Goal: Entertainment & Leisure: Consume media (video, audio)

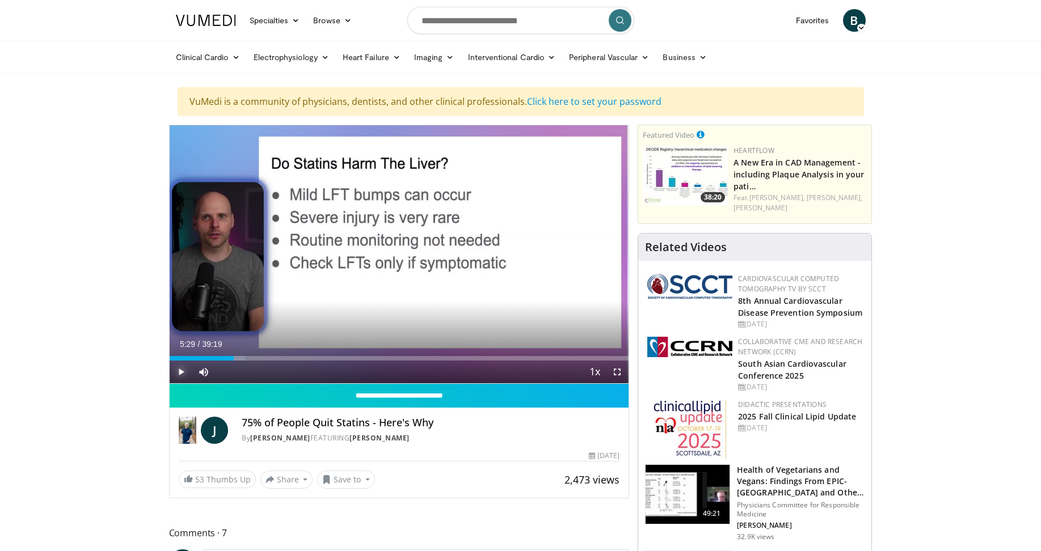
click at [179, 373] on span "Video Player" at bounding box center [181, 372] width 23 height 23
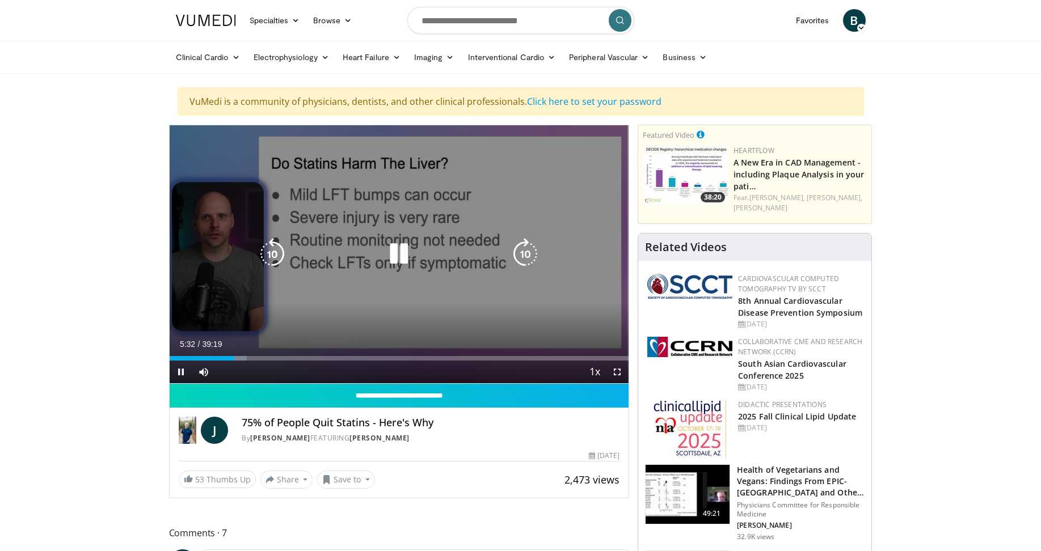
click at [525, 248] on icon "Video Player" at bounding box center [525, 254] width 32 height 32
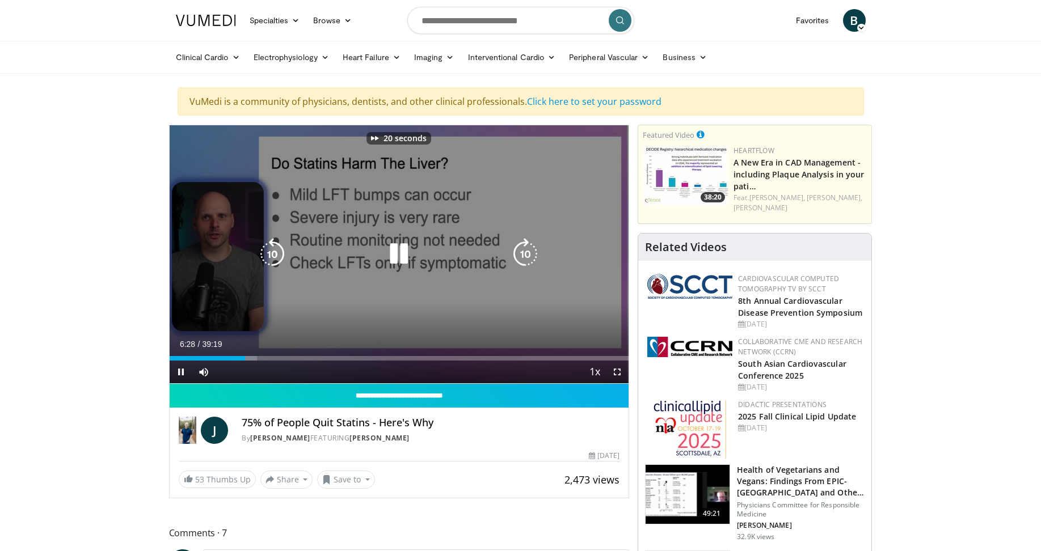
click at [525, 248] on icon "Video Player" at bounding box center [525, 254] width 32 height 32
click at [530, 252] on icon "Video Player" at bounding box center [525, 254] width 32 height 32
click at [518, 265] on icon "Video Player" at bounding box center [525, 254] width 32 height 32
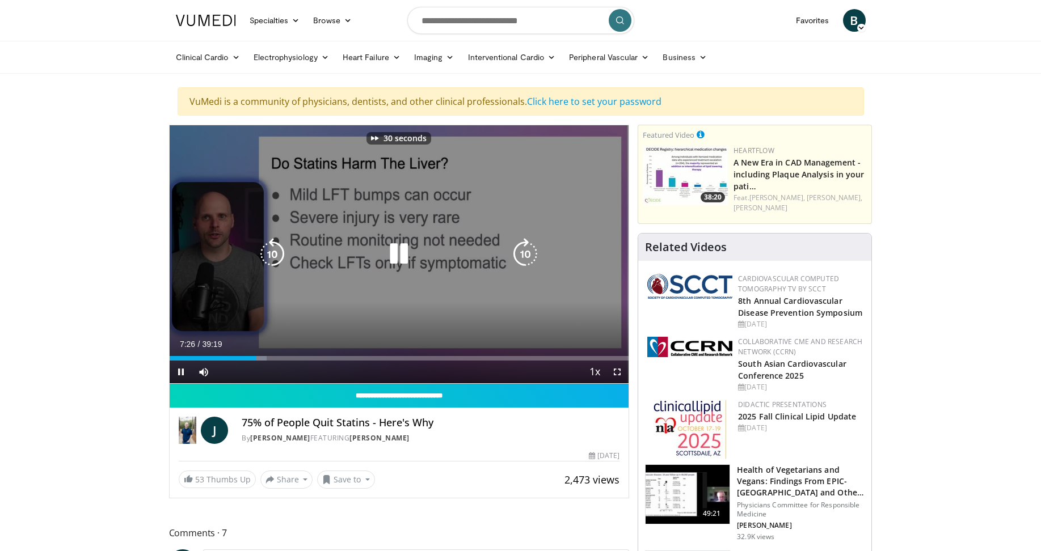
click at [523, 256] on icon "Video Player" at bounding box center [525, 254] width 32 height 32
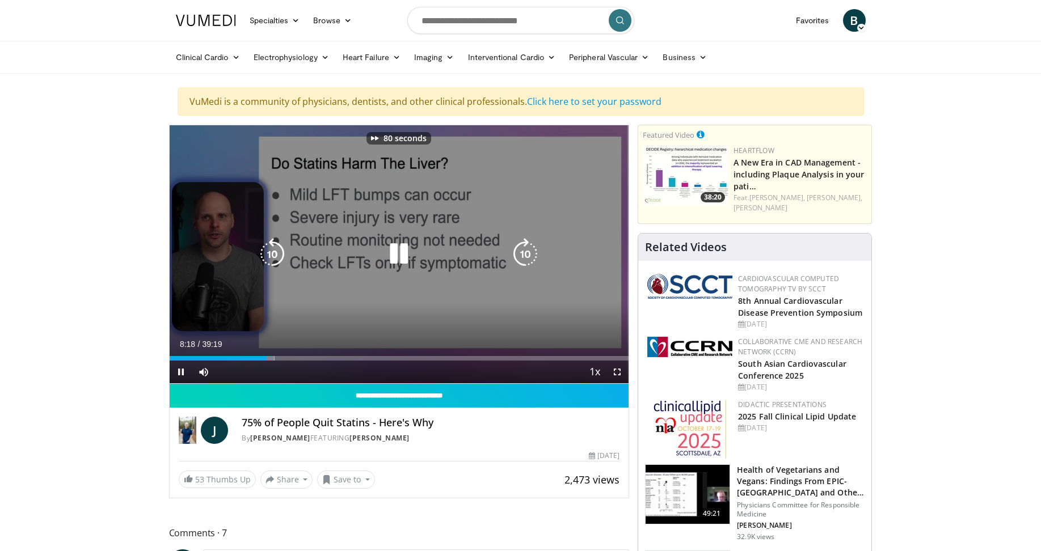
click at [523, 256] on icon "Video Player" at bounding box center [525, 254] width 32 height 32
click at [529, 249] on icon "Video Player" at bounding box center [525, 254] width 32 height 32
click at [530, 260] on icon "Video Player" at bounding box center [525, 254] width 32 height 32
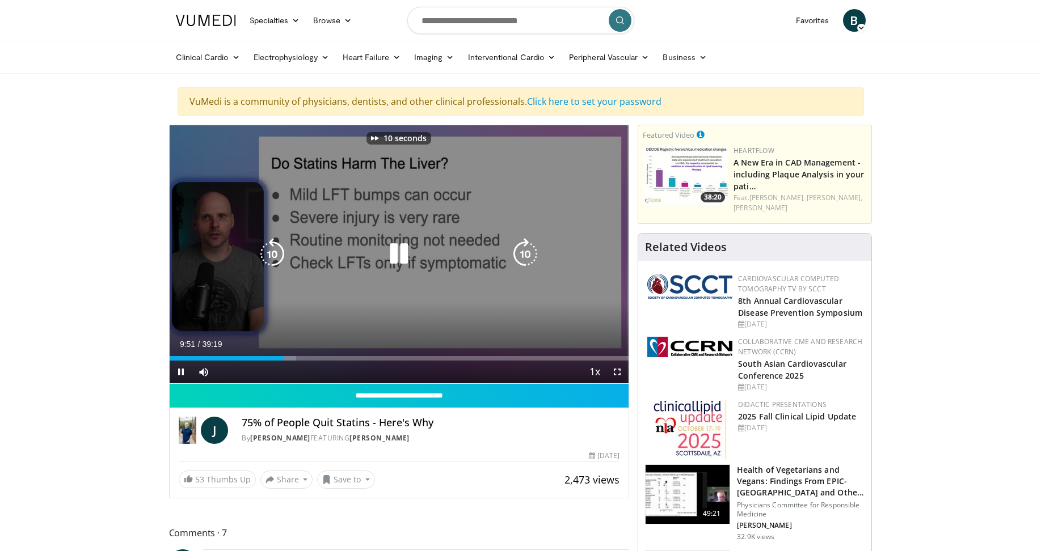
click at [530, 260] on icon "Video Player" at bounding box center [525, 254] width 32 height 32
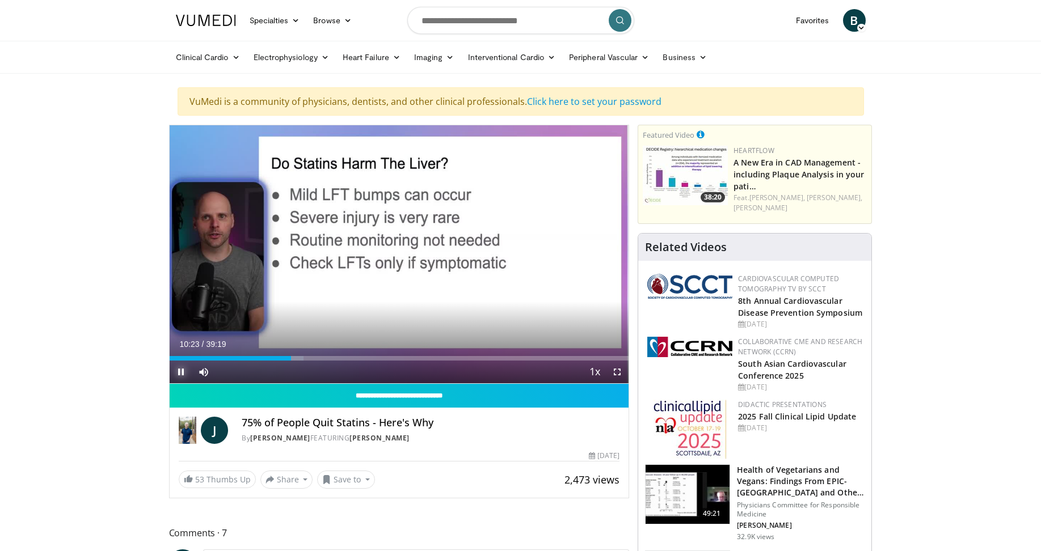
click at [182, 372] on span "Video Player" at bounding box center [181, 372] width 23 height 23
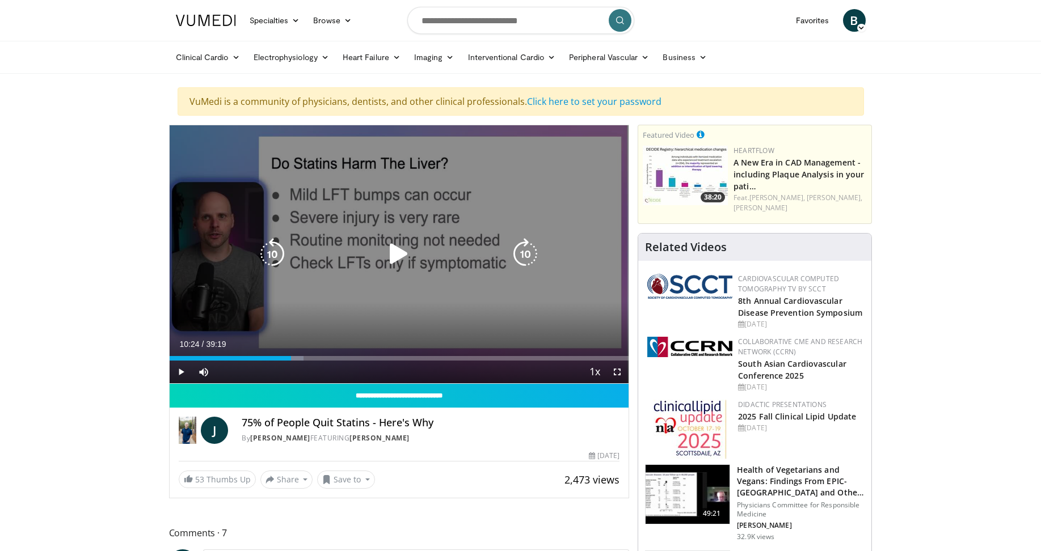
click at [396, 256] on icon "Video Player" at bounding box center [399, 254] width 32 height 32
click at [530, 251] on icon "Video Player" at bounding box center [525, 254] width 32 height 32
click at [526, 261] on icon "Video Player" at bounding box center [525, 254] width 32 height 32
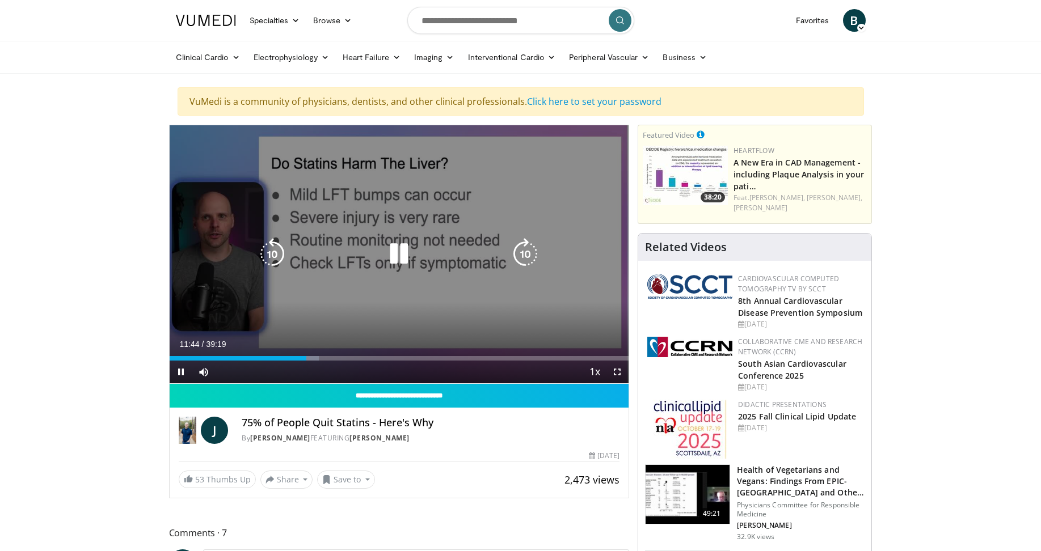
click at [519, 258] on icon "Video Player" at bounding box center [525, 254] width 32 height 32
click at [526, 253] on icon "Video Player" at bounding box center [525, 254] width 32 height 32
click at [525, 255] on icon "Video Player" at bounding box center [525, 254] width 32 height 32
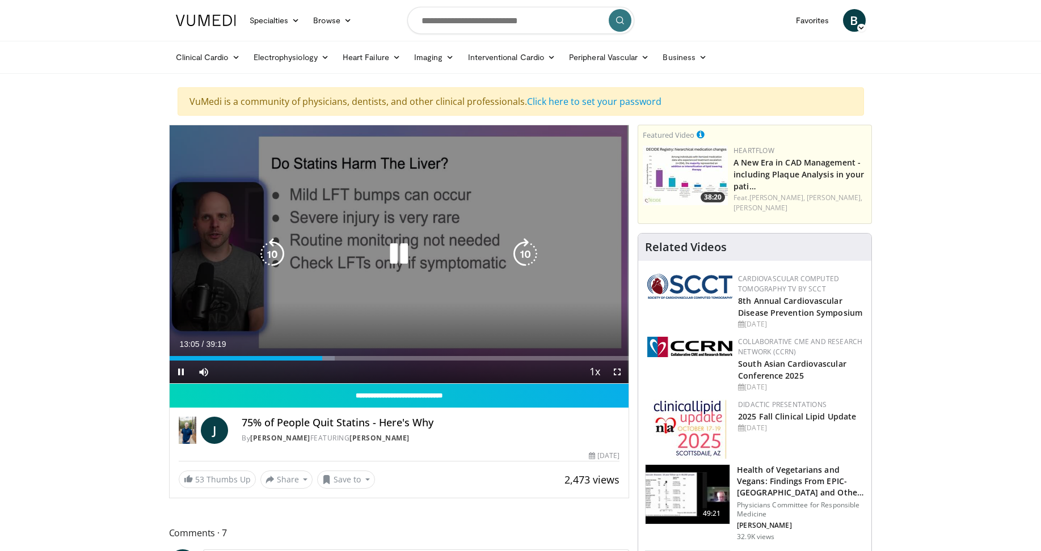
click at [529, 252] on icon "Video Player" at bounding box center [525, 254] width 32 height 32
click at [398, 252] on icon "Video Player" at bounding box center [399, 254] width 32 height 32
click at [272, 258] on icon "Video Player" at bounding box center [272, 254] width 32 height 32
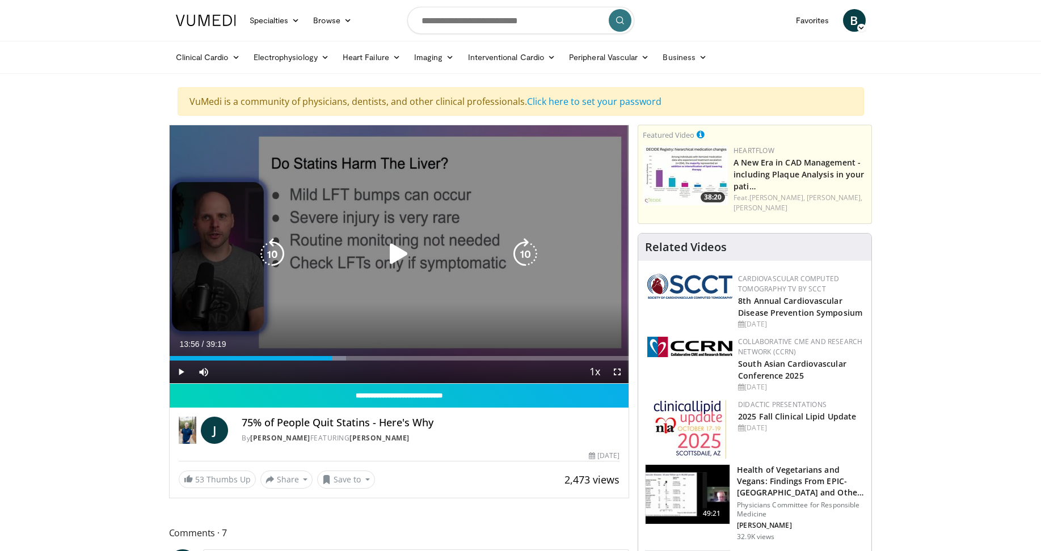
click at [400, 255] on icon "Video Player" at bounding box center [399, 254] width 32 height 32
click at [275, 257] on icon "Video Player" at bounding box center [272, 254] width 32 height 32
click at [399, 257] on icon "Video Player" at bounding box center [399, 254] width 32 height 32
drag, startPoint x: 397, startPoint y: 260, endPoint x: 398, endPoint y: 253, distance: 6.3
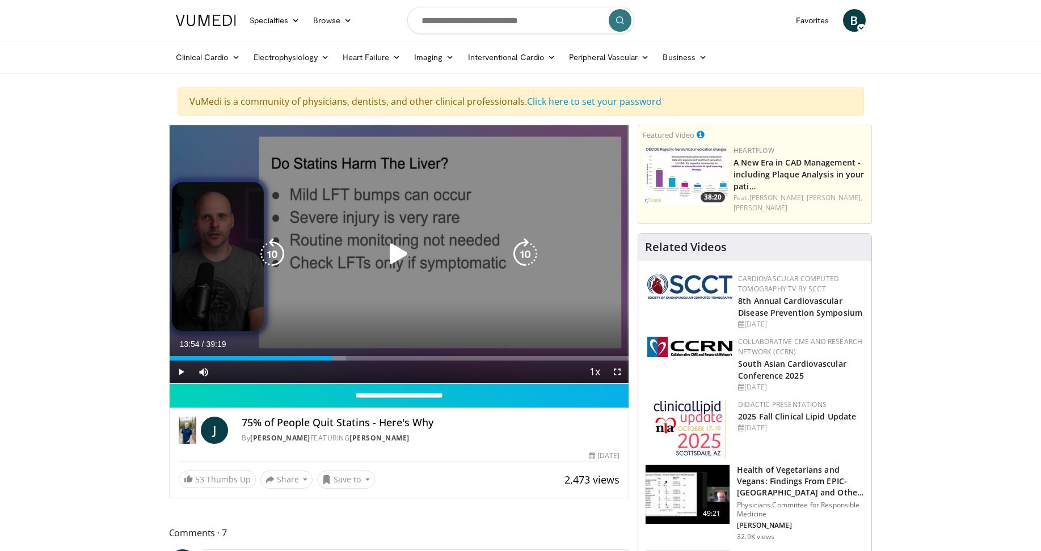
click at [397, 258] on icon "Video Player" at bounding box center [399, 254] width 32 height 32
click at [523, 256] on icon "Video Player" at bounding box center [525, 254] width 32 height 32
click at [401, 259] on icon "Video Player" at bounding box center [399, 254] width 32 height 32
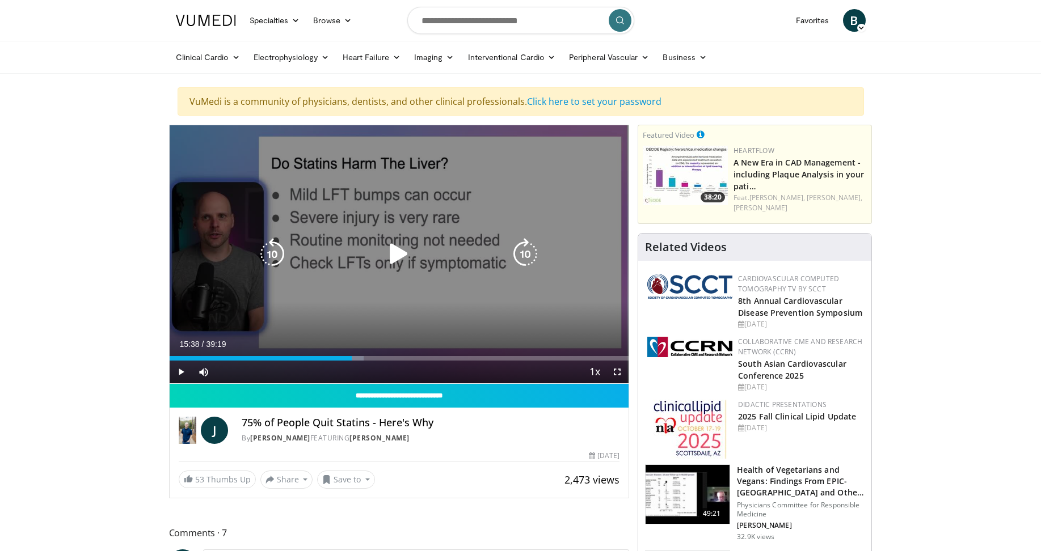
click at [274, 262] on icon "Video Player" at bounding box center [272, 254] width 32 height 32
click at [396, 262] on icon "Video Player" at bounding box center [399, 254] width 32 height 32
click at [527, 253] on icon "Video Player" at bounding box center [525, 254] width 32 height 32
click at [526, 250] on icon "Video Player" at bounding box center [525, 254] width 32 height 32
click at [529, 257] on icon "Video Player" at bounding box center [525, 254] width 32 height 32
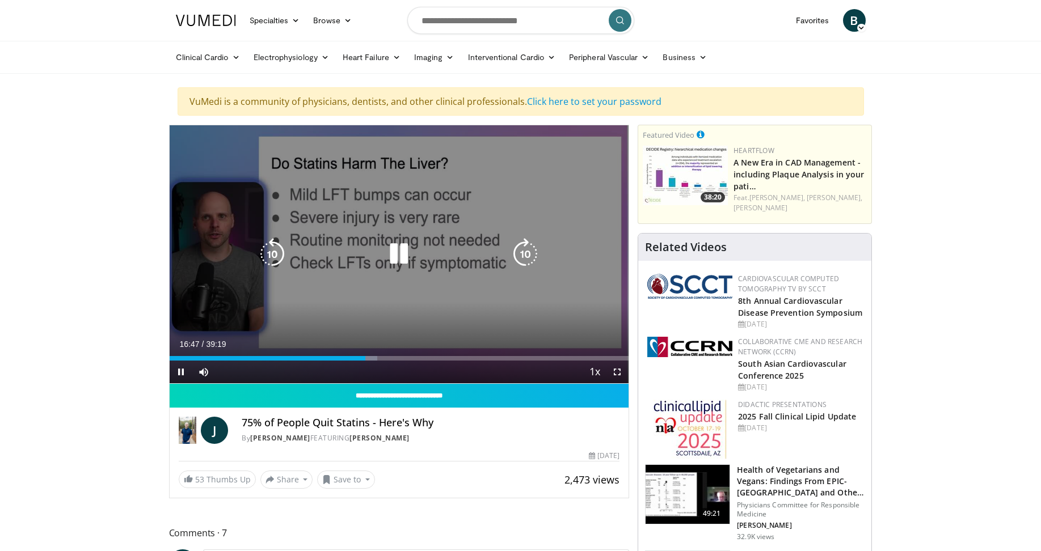
click at [398, 261] on icon "Video Player" at bounding box center [399, 254] width 32 height 32
click at [398, 255] on icon "Video Player" at bounding box center [399, 254] width 32 height 32
click at [527, 263] on icon "Video Player" at bounding box center [525, 254] width 32 height 32
click at [524, 259] on icon "Video Player" at bounding box center [525, 254] width 32 height 32
click at [525, 252] on icon "Video Player" at bounding box center [525, 254] width 32 height 32
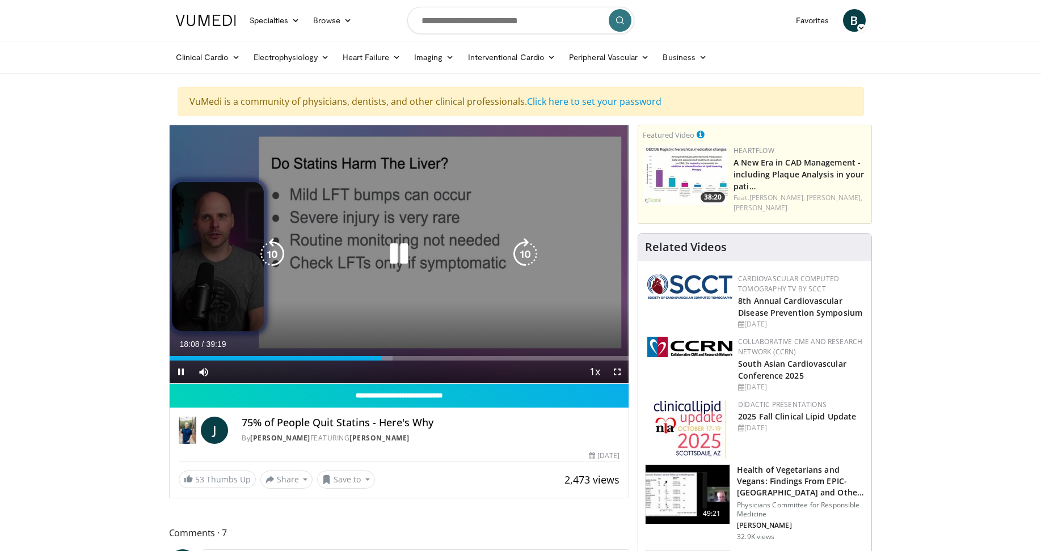
click at [524, 247] on icon "Video Player" at bounding box center [525, 254] width 32 height 32
click at [520, 262] on icon "Video Player" at bounding box center [525, 254] width 32 height 32
click at [528, 255] on icon "Video Player" at bounding box center [525, 254] width 32 height 32
click at [528, 256] on icon "Video Player" at bounding box center [525, 254] width 32 height 32
click at [518, 255] on icon "Video Player" at bounding box center [525, 254] width 32 height 32
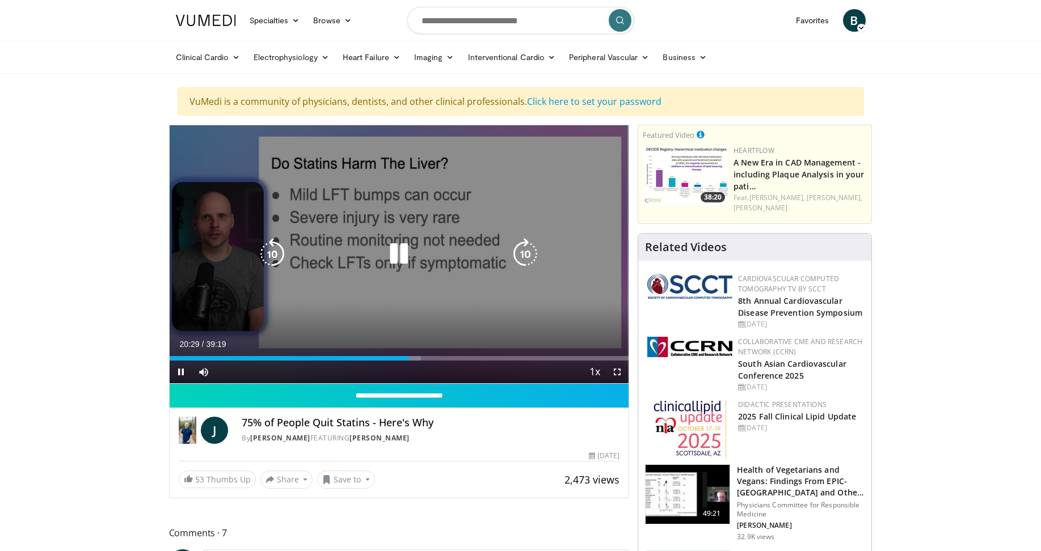
click at [528, 253] on icon "Video Player" at bounding box center [525, 254] width 32 height 32
click at [400, 255] on icon "Video Player" at bounding box center [399, 254] width 32 height 32
click at [395, 251] on icon "Video Player" at bounding box center [399, 254] width 32 height 32
click at [521, 253] on icon "Video Player" at bounding box center [525, 254] width 32 height 32
click at [526, 257] on icon "Video Player" at bounding box center [525, 254] width 32 height 32
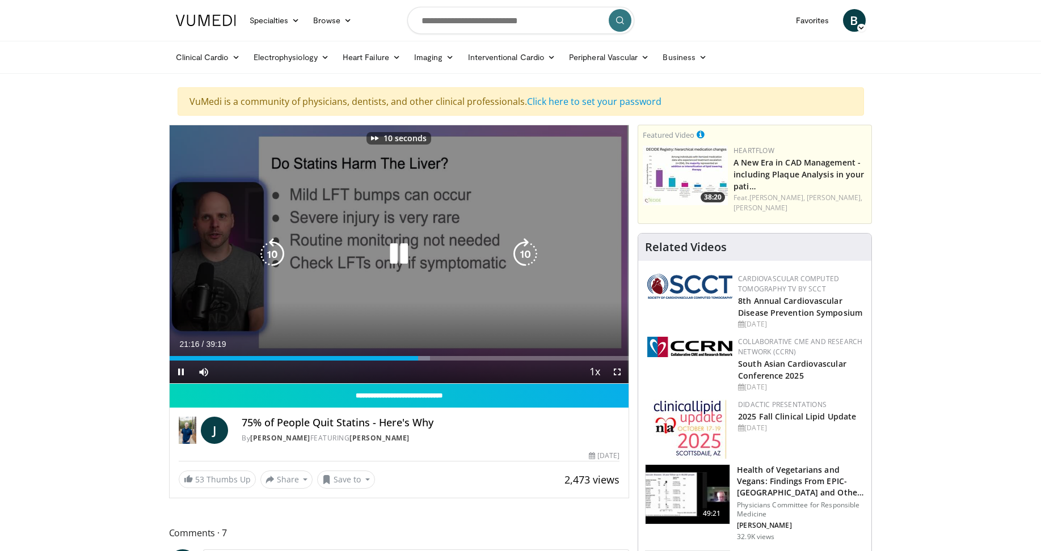
click at [526, 257] on icon "Video Player" at bounding box center [525, 254] width 32 height 32
click at [527, 258] on icon "Video Player" at bounding box center [525, 254] width 32 height 32
click at [404, 260] on icon "Video Player" at bounding box center [399, 254] width 32 height 32
click at [398, 253] on icon "Video Player" at bounding box center [399, 254] width 32 height 32
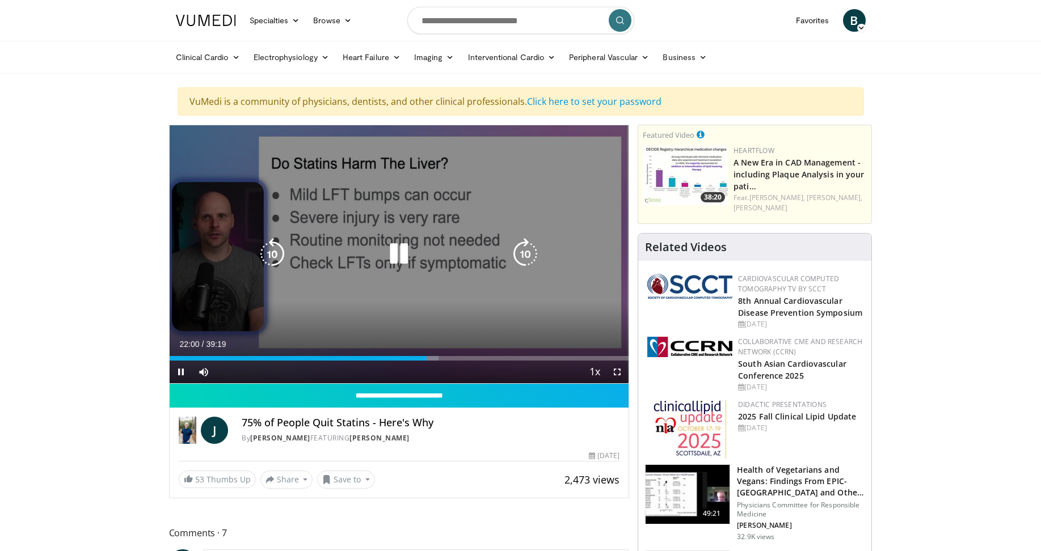
click at [517, 255] on icon "Video Player" at bounding box center [525, 254] width 32 height 32
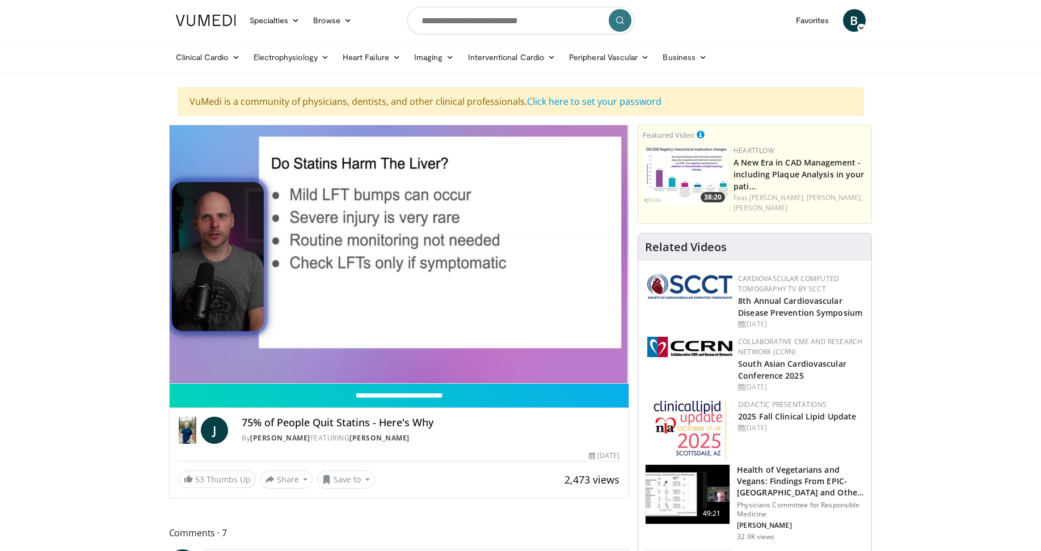
click at [517, 255] on div "20 seconds Tap to unmute" at bounding box center [399, 254] width 459 height 258
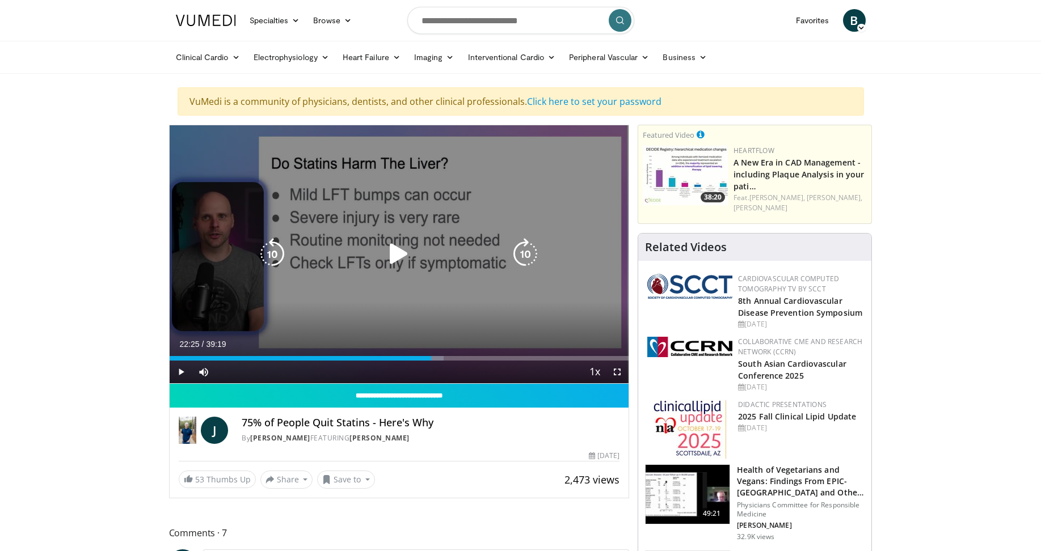
click at [392, 253] on icon "Video Player" at bounding box center [399, 254] width 32 height 32
click at [521, 256] on icon "Video Player" at bounding box center [525, 254] width 32 height 32
click at [527, 252] on icon "Video Player" at bounding box center [525, 254] width 32 height 32
click at [524, 259] on icon "Video Player" at bounding box center [525, 254] width 32 height 32
click at [530, 264] on icon "Video Player" at bounding box center [525, 254] width 32 height 32
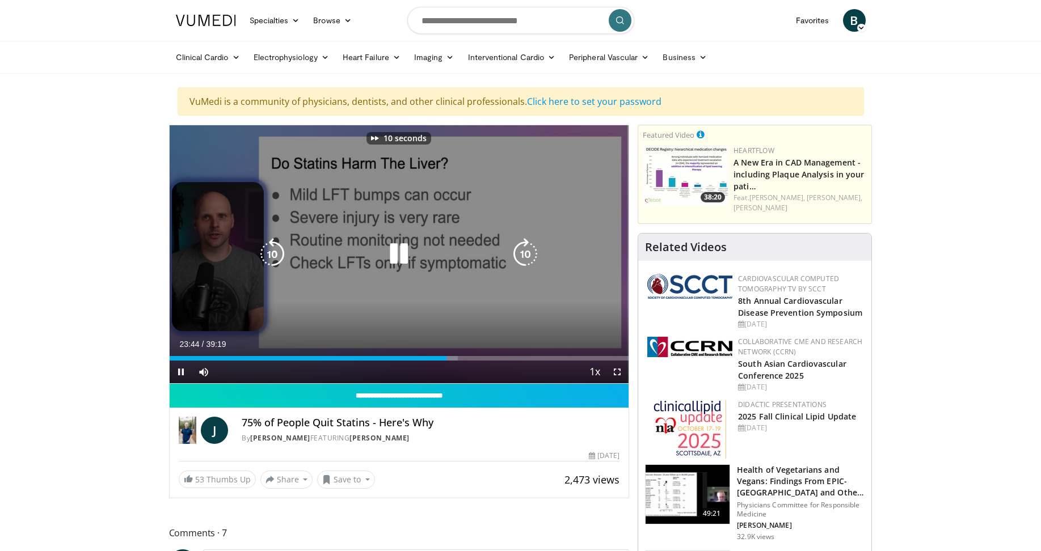
click at [530, 264] on icon "Video Player" at bounding box center [525, 254] width 32 height 32
click at [531, 264] on icon "Video Player" at bounding box center [525, 254] width 32 height 32
click at [528, 248] on icon "Video Player" at bounding box center [525, 254] width 32 height 32
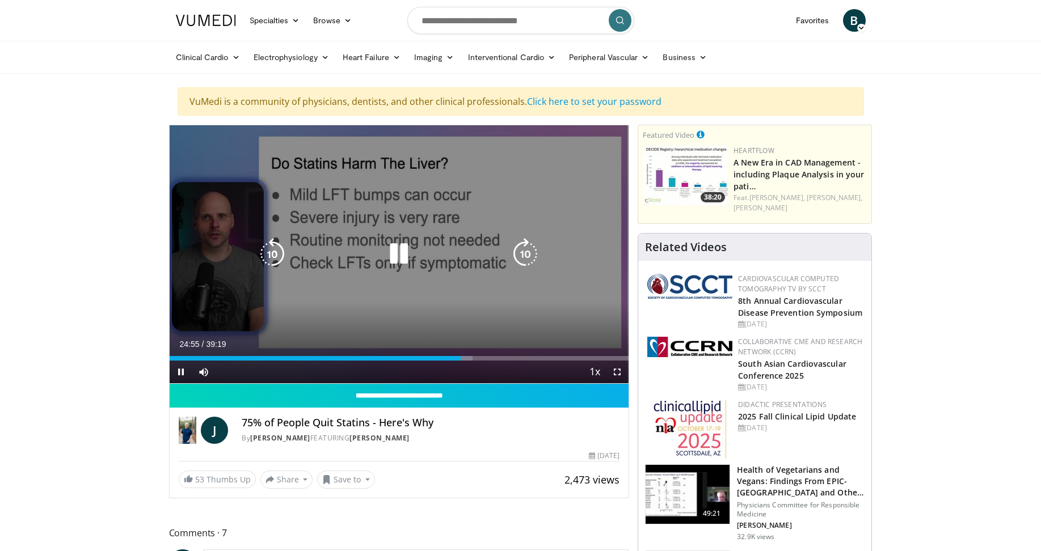
click at [524, 252] on icon "Video Player" at bounding box center [525, 254] width 32 height 32
click at [525, 252] on icon "Video Player" at bounding box center [525, 254] width 32 height 32
click at [532, 253] on icon "Video Player" at bounding box center [525, 254] width 32 height 32
click at [529, 253] on icon "Video Player" at bounding box center [525, 254] width 32 height 32
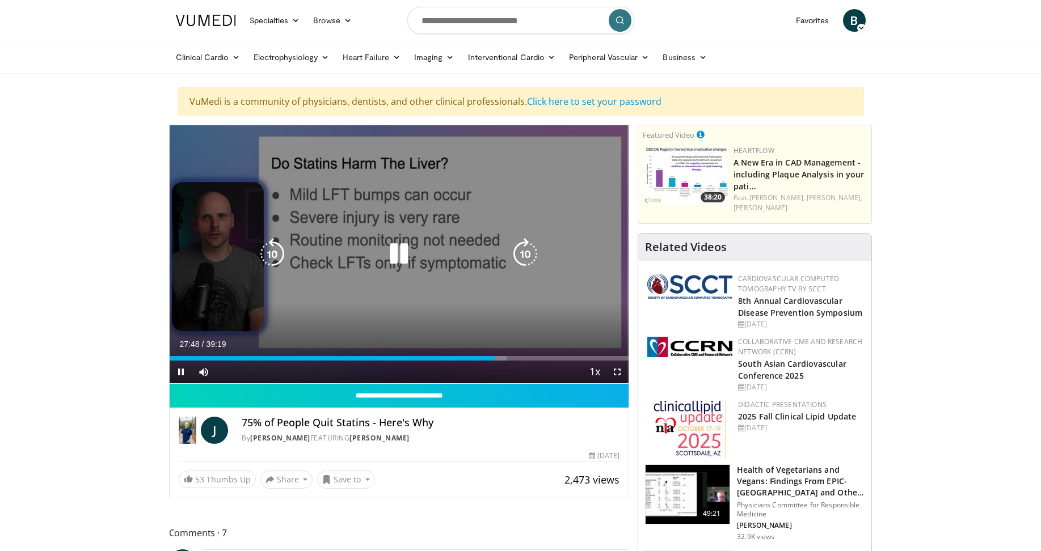
click at [523, 253] on icon "Video Player" at bounding box center [525, 254] width 32 height 32
click at [530, 260] on icon "Video Player" at bounding box center [525, 254] width 32 height 32
click at [401, 253] on icon "Video Player" at bounding box center [399, 254] width 32 height 32
click at [400, 253] on icon "Video Player" at bounding box center [399, 254] width 32 height 32
click at [405, 252] on icon "Video Player" at bounding box center [399, 254] width 32 height 32
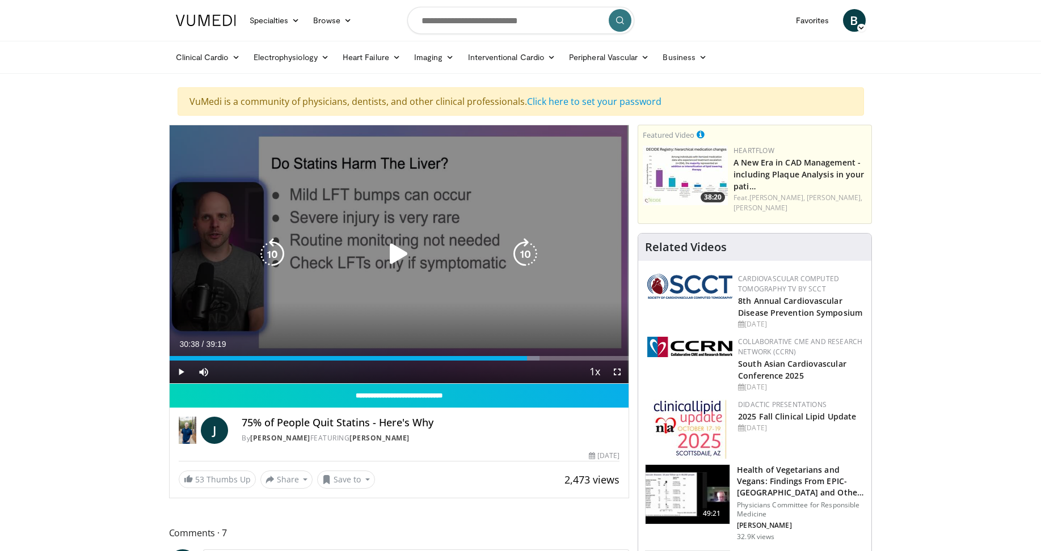
click at [269, 251] on icon "Video Player" at bounding box center [272, 254] width 32 height 32
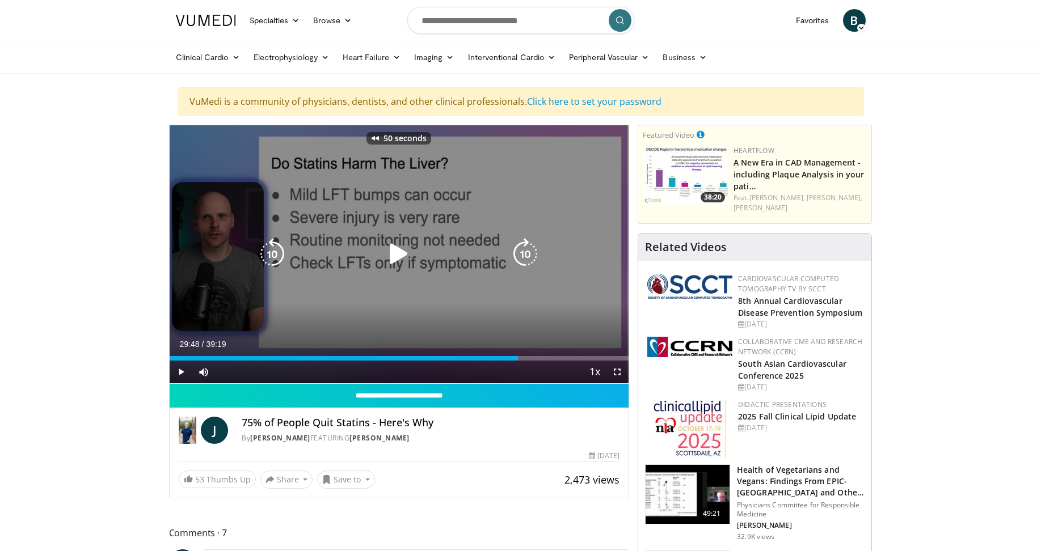
click at [269, 251] on icon "Video Player" at bounding box center [272, 254] width 32 height 32
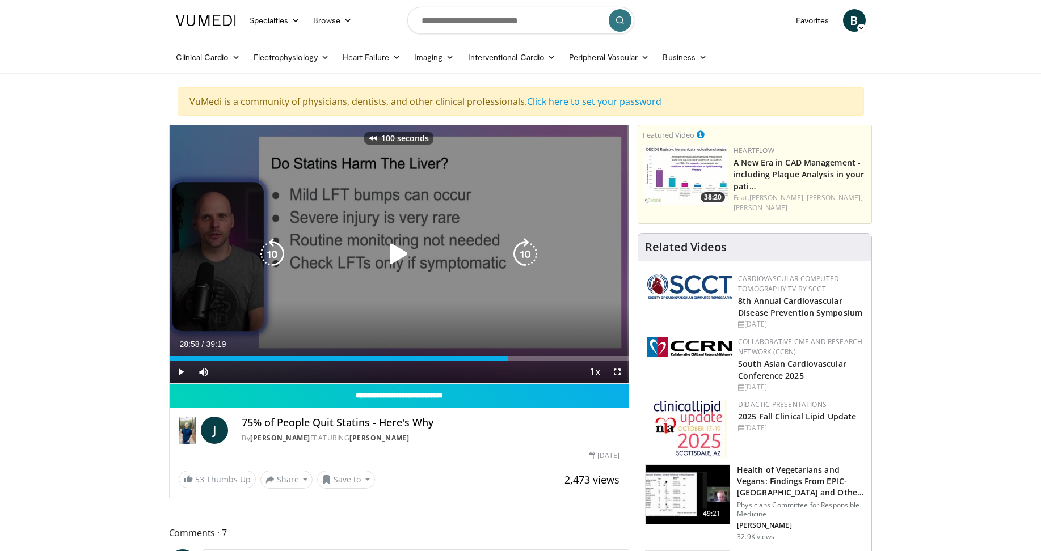
click at [269, 251] on icon "Video Player" at bounding box center [272, 254] width 32 height 32
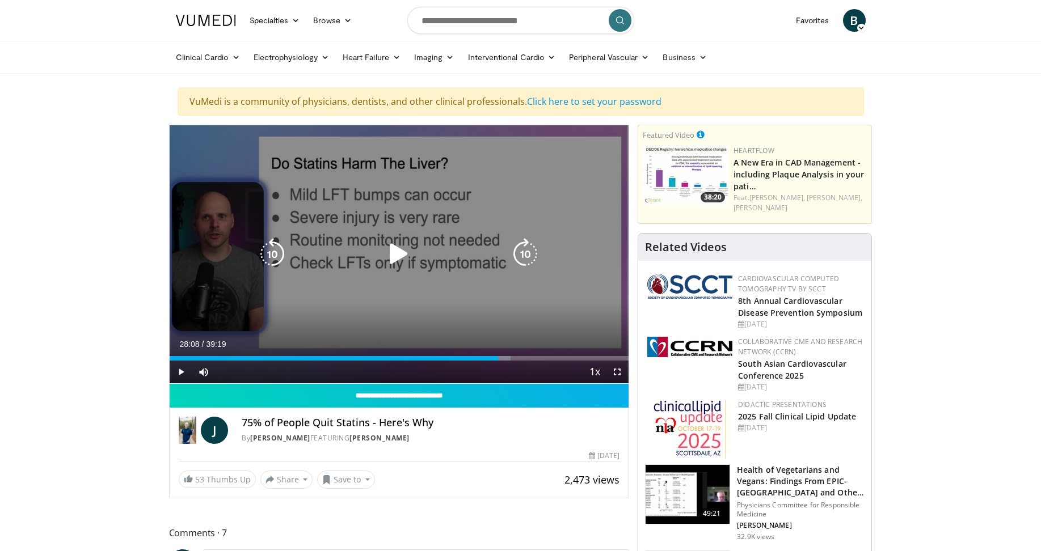
click at [269, 251] on icon "Video Player" at bounding box center [272, 254] width 32 height 32
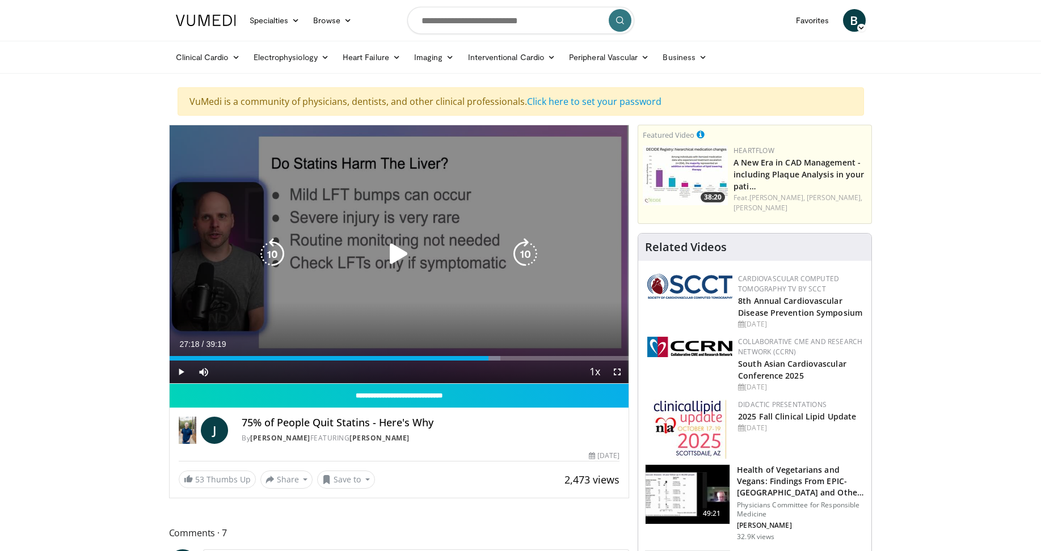
click at [526, 257] on icon "Video Player" at bounding box center [525, 254] width 32 height 32
click at [526, 259] on icon "Video Player" at bounding box center [525, 254] width 32 height 32
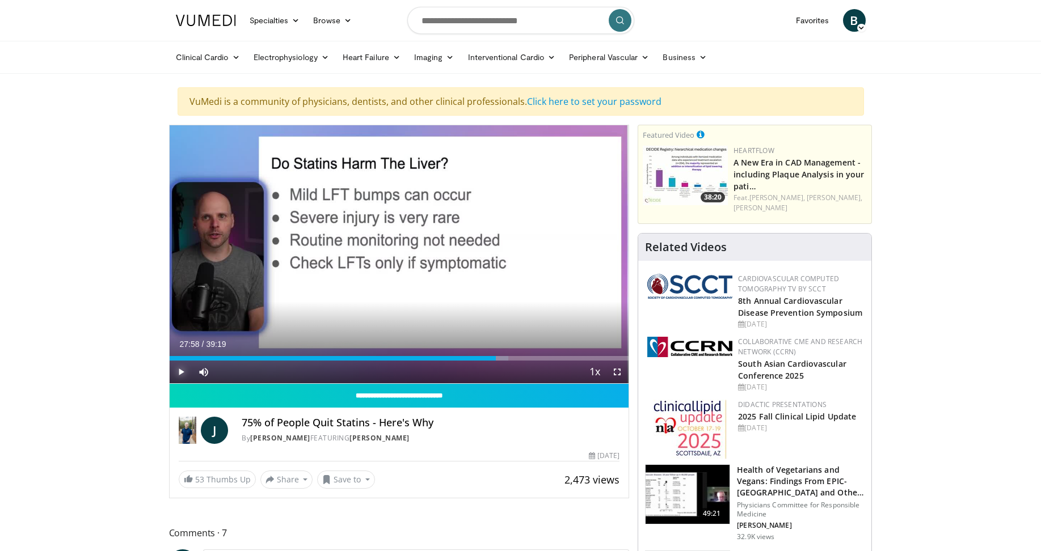
click at [182, 371] on span "Video Player" at bounding box center [181, 372] width 23 height 23
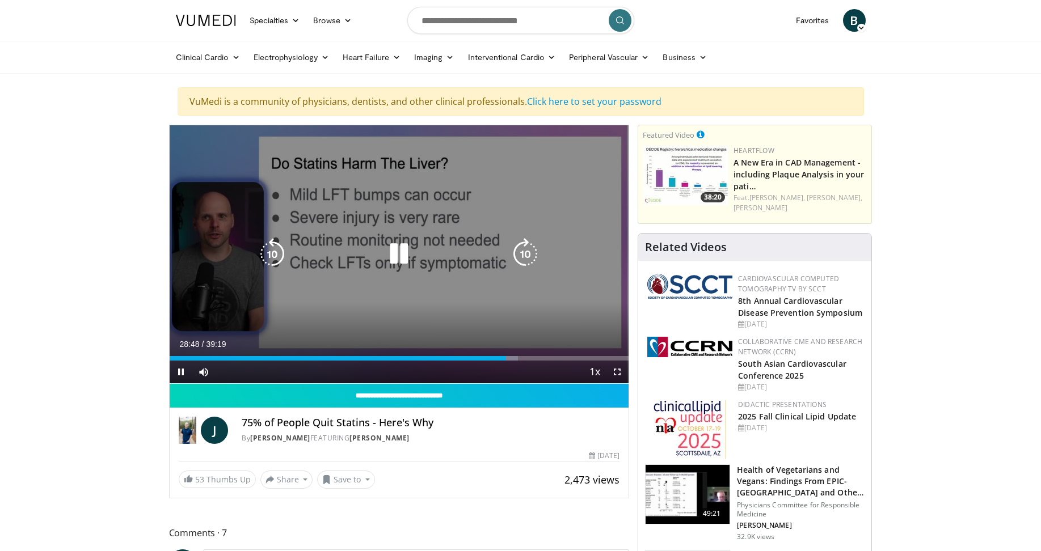
click at [403, 252] on icon "Video Player" at bounding box center [399, 254] width 32 height 32
click at [399, 260] on icon "Video Player" at bounding box center [399, 254] width 32 height 32
click at [401, 264] on icon "Video Player" at bounding box center [399, 254] width 32 height 32
click at [405, 252] on icon "Video Player" at bounding box center [399, 254] width 32 height 32
click at [275, 246] on icon "Video Player" at bounding box center [272, 254] width 32 height 32
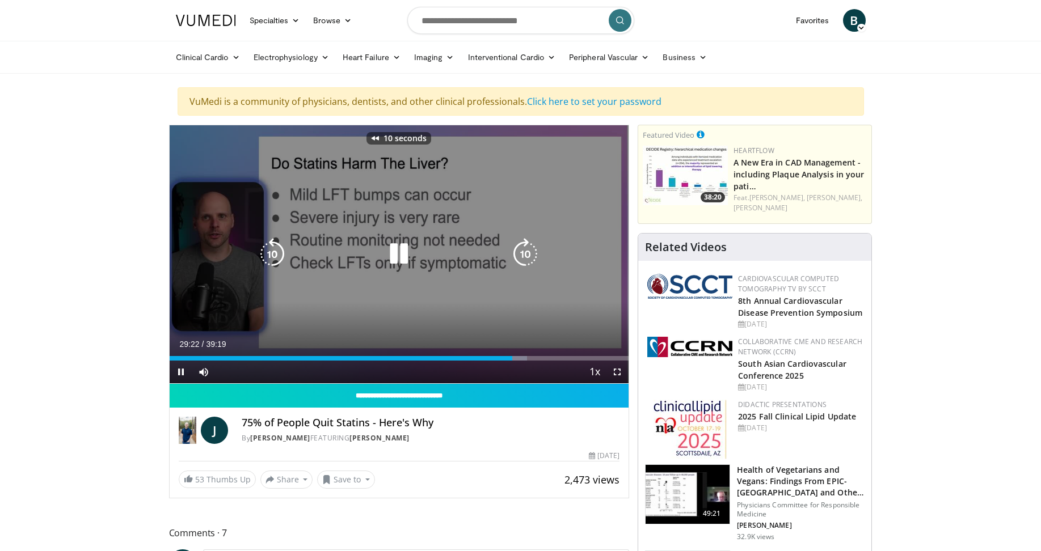
click at [275, 246] on icon "Video Player" at bounding box center [272, 254] width 32 height 32
click at [524, 256] on icon "Video Player" at bounding box center [525, 254] width 32 height 32
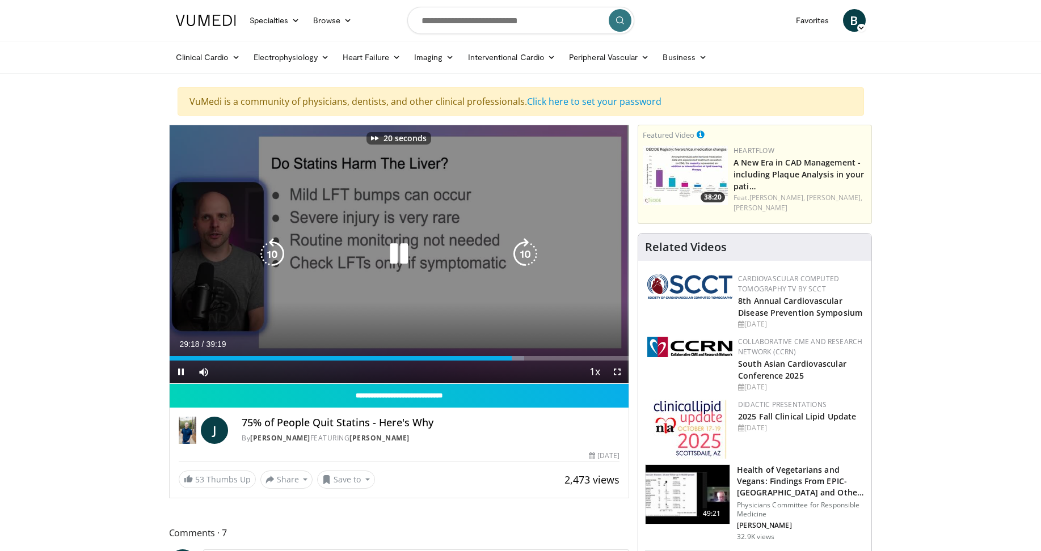
click at [524, 256] on icon "Video Player" at bounding box center [525, 254] width 32 height 32
click at [538, 250] on icon "Video Player" at bounding box center [525, 254] width 32 height 32
click at [389, 256] on icon "Video Player" at bounding box center [399, 254] width 32 height 32
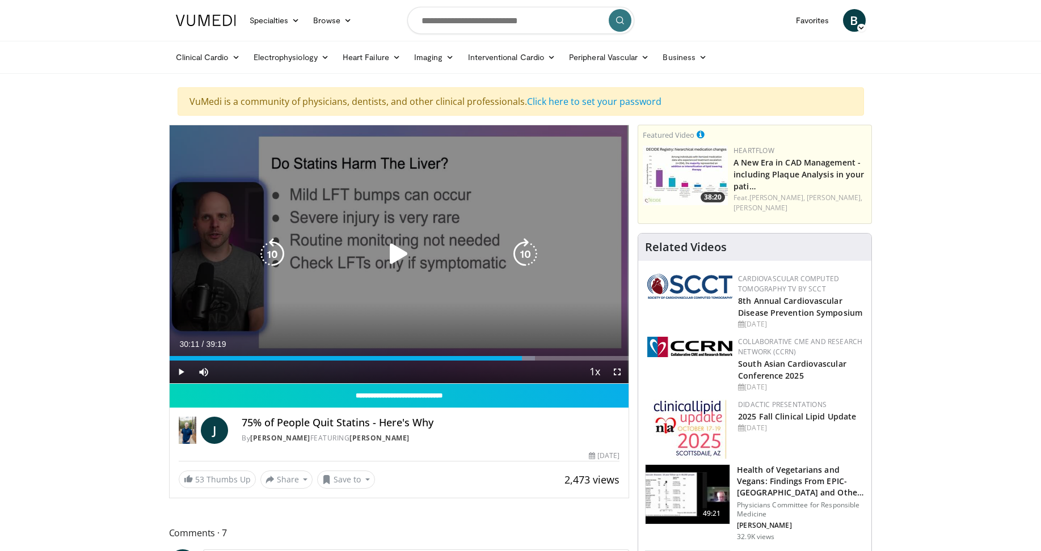
click at [406, 251] on icon "Video Player" at bounding box center [399, 254] width 32 height 32
click at [530, 257] on icon "Video Player" at bounding box center [525, 254] width 32 height 32
click at [522, 258] on icon "Video Player" at bounding box center [525, 254] width 32 height 32
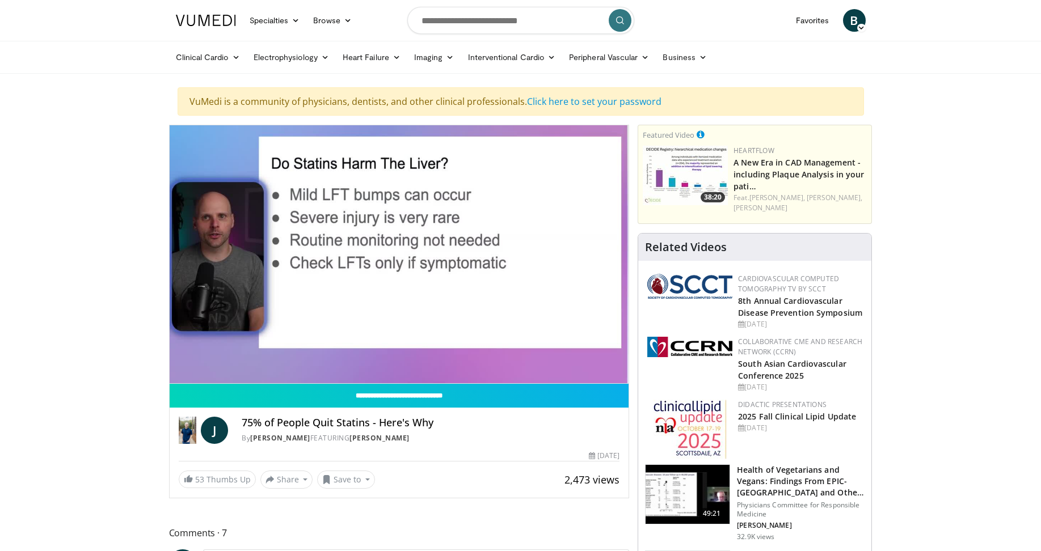
click at [522, 258] on div "20 seconds Tap to unmute" at bounding box center [399, 254] width 459 height 258
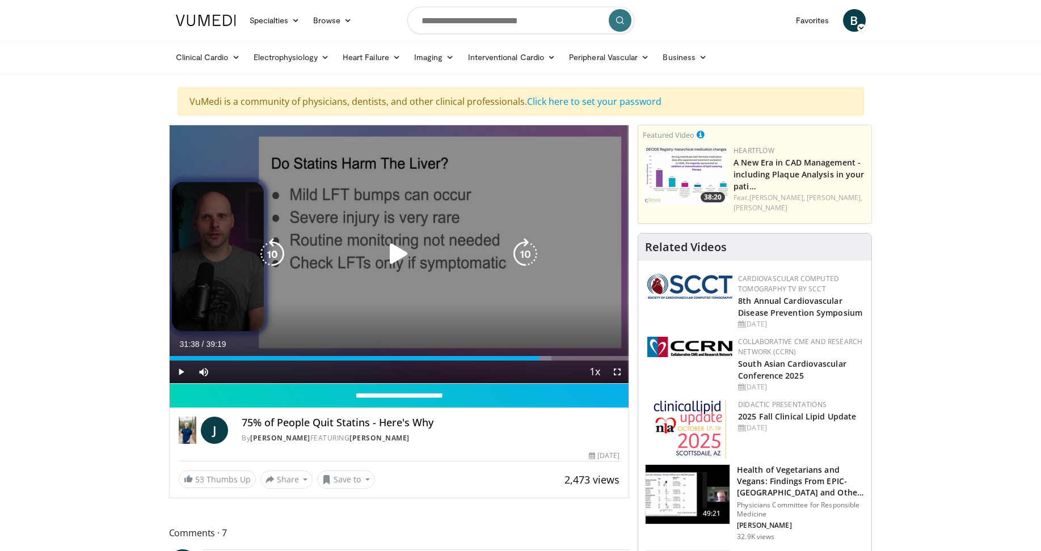
click at [399, 255] on icon "Video Player" at bounding box center [399, 254] width 32 height 32
click at [531, 252] on icon "Video Player" at bounding box center [525, 254] width 32 height 32
click at [532, 256] on icon "Video Player" at bounding box center [525, 254] width 32 height 32
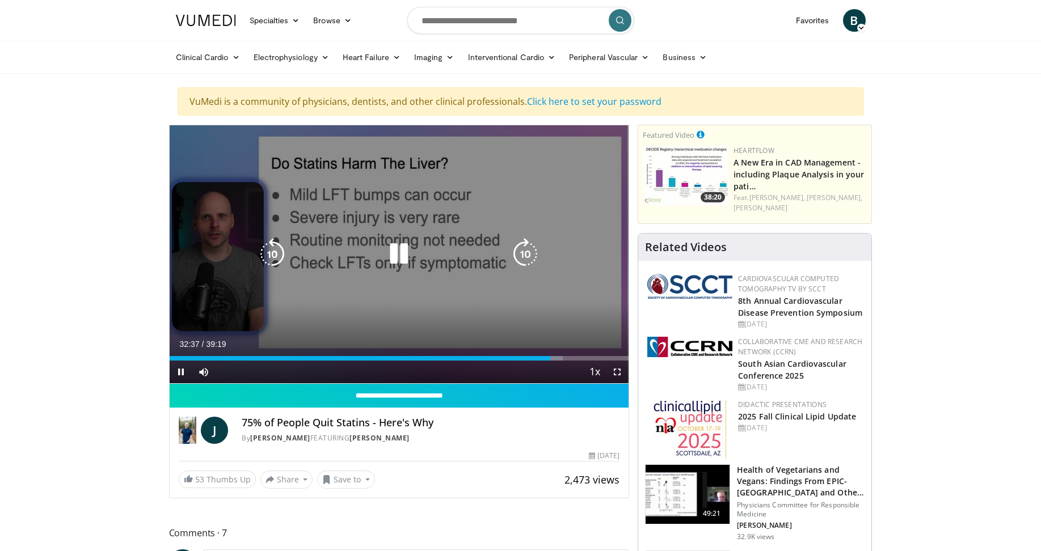
click at [535, 254] on icon "Video Player" at bounding box center [525, 254] width 32 height 32
click at [526, 254] on icon "Video Player" at bounding box center [525, 254] width 32 height 32
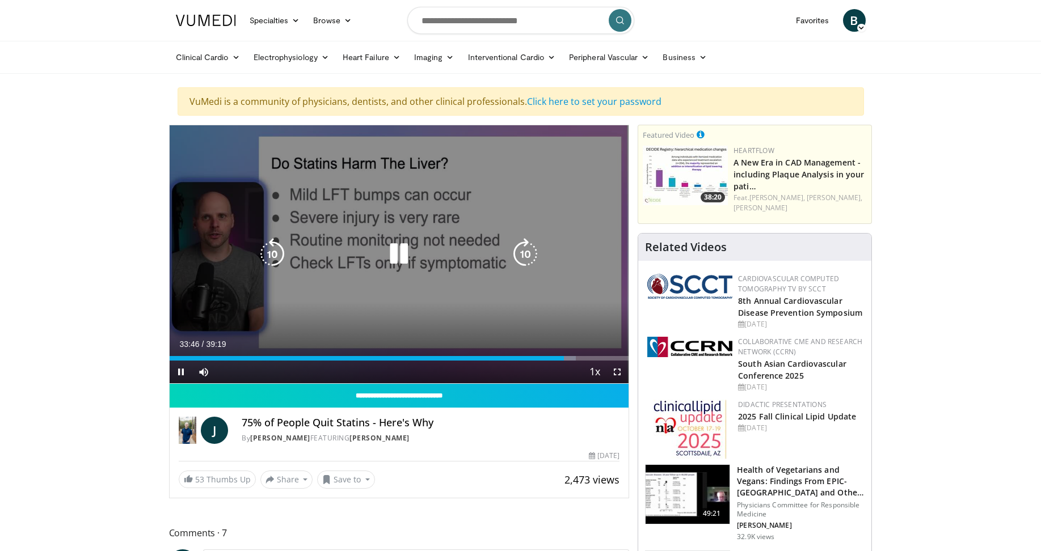
click at [524, 258] on icon "Video Player" at bounding box center [525, 254] width 32 height 32
click at [523, 258] on icon "Video Player" at bounding box center [525, 254] width 32 height 32
click at [399, 255] on icon "Video Player" at bounding box center [399, 254] width 32 height 32
click at [396, 250] on icon "Video Player" at bounding box center [399, 254] width 32 height 32
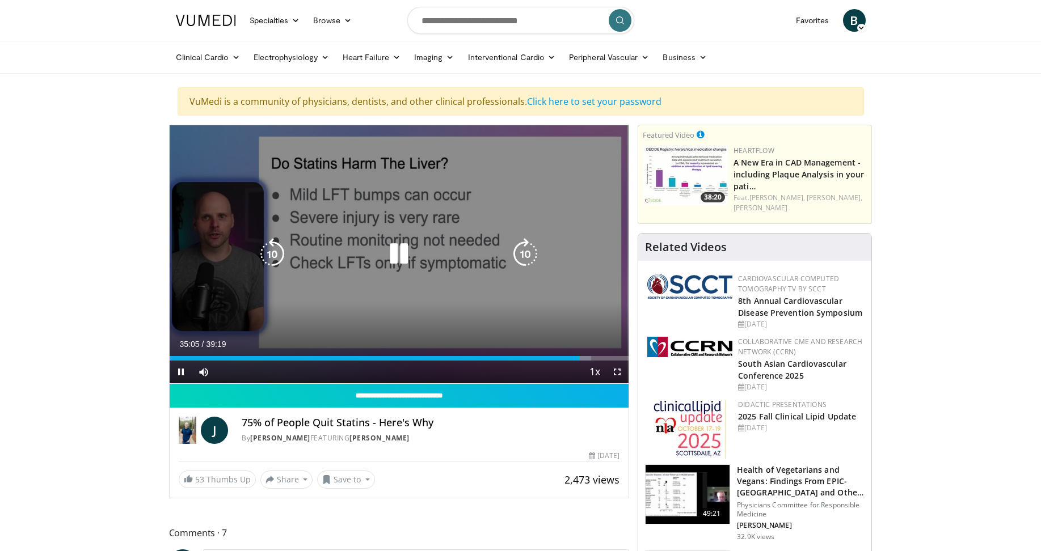
click at [394, 253] on icon "Video Player" at bounding box center [399, 254] width 32 height 32
click at [282, 255] on icon "Video Player" at bounding box center [272, 254] width 32 height 32
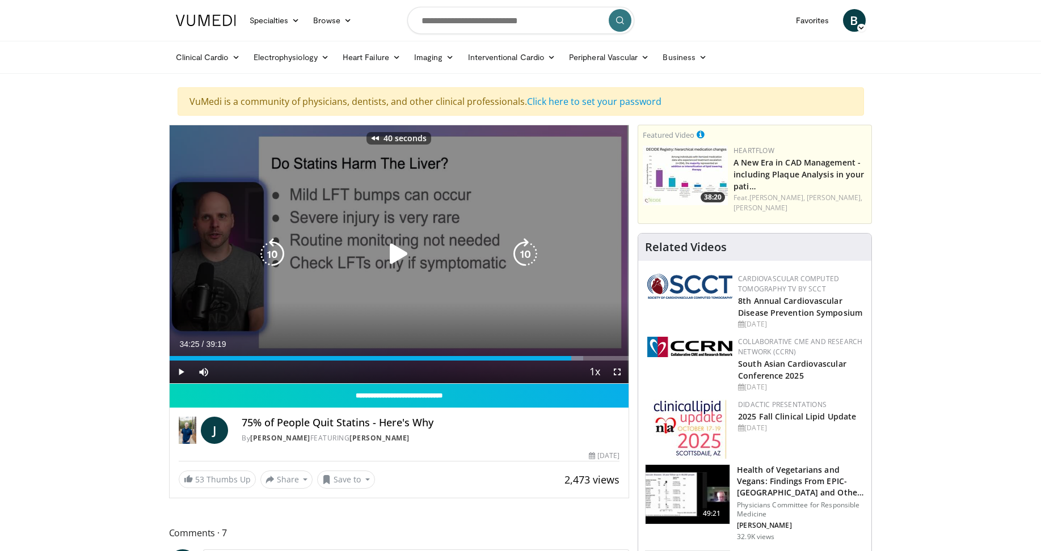
click at [282, 255] on icon "Video Player" at bounding box center [272, 254] width 32 height 32
click at [275, 255] on icon "Video Player" at bounding box center [272, 254] width 32 height 32
click at [270, 257] on icon "Video Player" at bounding box center [272, 254] width 32 height 32
click at [273, 256] on icon "Video Player" at bounding box center [272, 254] width 32 height 32
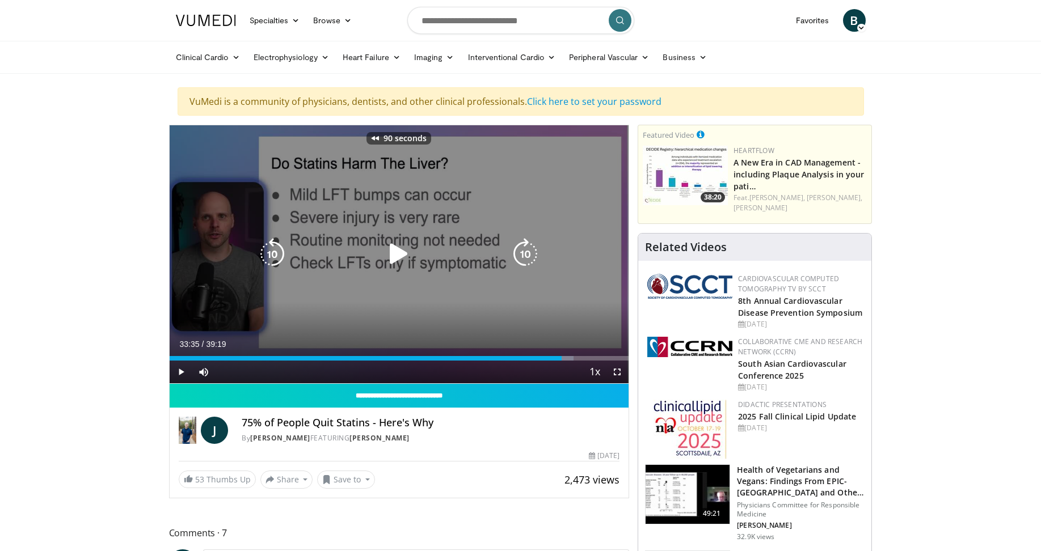
click at [399, 263] on icon "Video Player" at bounding box center [399, 254] width 32 height 32
click at [396, 257] on icon "Video Player" at bounding box center [399, 254] width 32 height 32
click at [398, 257] on icon "Video Player" at bounding box center [399, 254] width 32 height 32
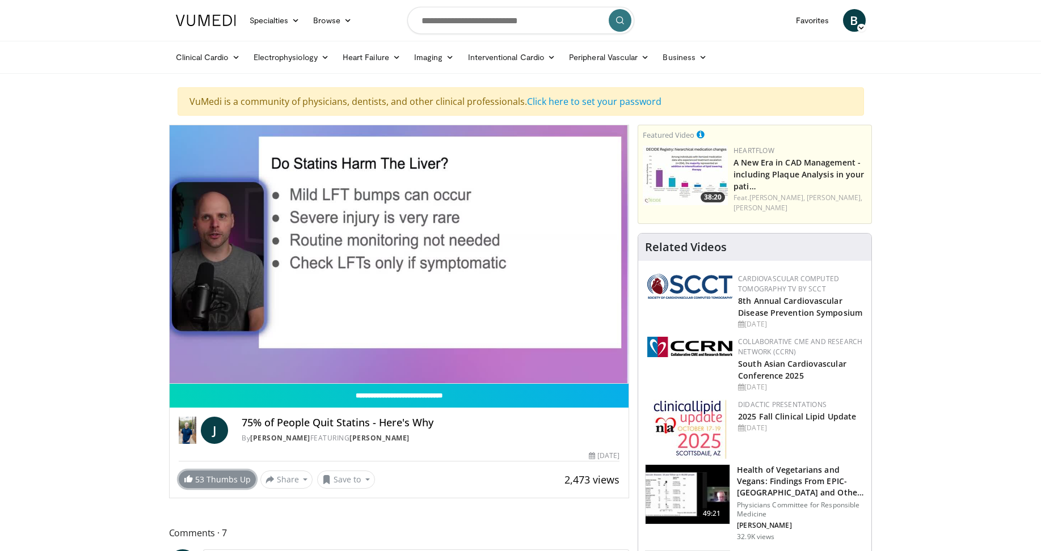
click at [217, 480] on link "53 Thumbs Up" at bounding box center [217, 480] width 77 height 18
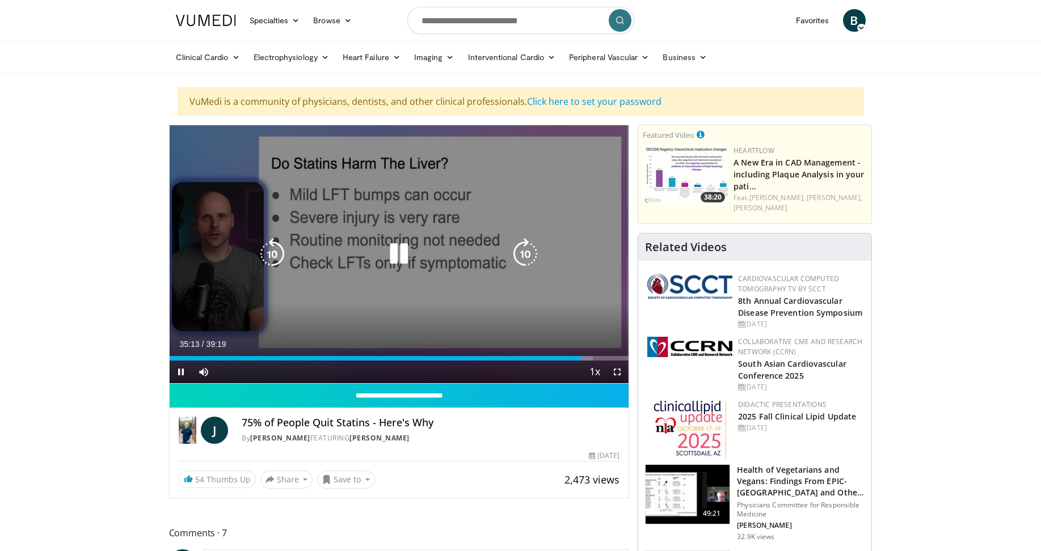
click at [405, 258] on icon "Video Player" at bounding box center [399, 254] width 32 height 32
click at [391, 253] on icon "Video Player" at bounding box center [399, 254] width 32 height 32
click at [400, 254] on icon "Video Player" at bounding box center [399, 254] width 32 height 32
click at [385, 246] on icon "Video Player" at bounding box center [399, 254] width 32 height 32
click at [402, 258] on icon "Video Player" at bounding box center [399, 254] width 32 height 32
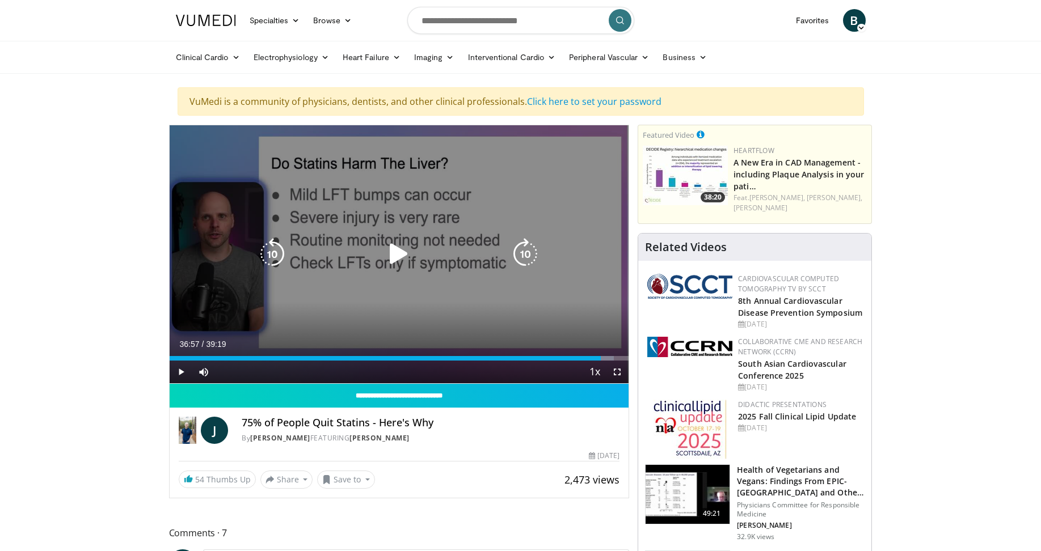
click at [397, 259] on icon "Video Player" at bounding box center [399, 254] width 32 height 32
click at [520, 251] on icon "Video Player" at bounding box center [525, 254] width 32 height 32
click at [531, 250] on icon "Video Player" at bounding box center [525, 254] width 32 height 32
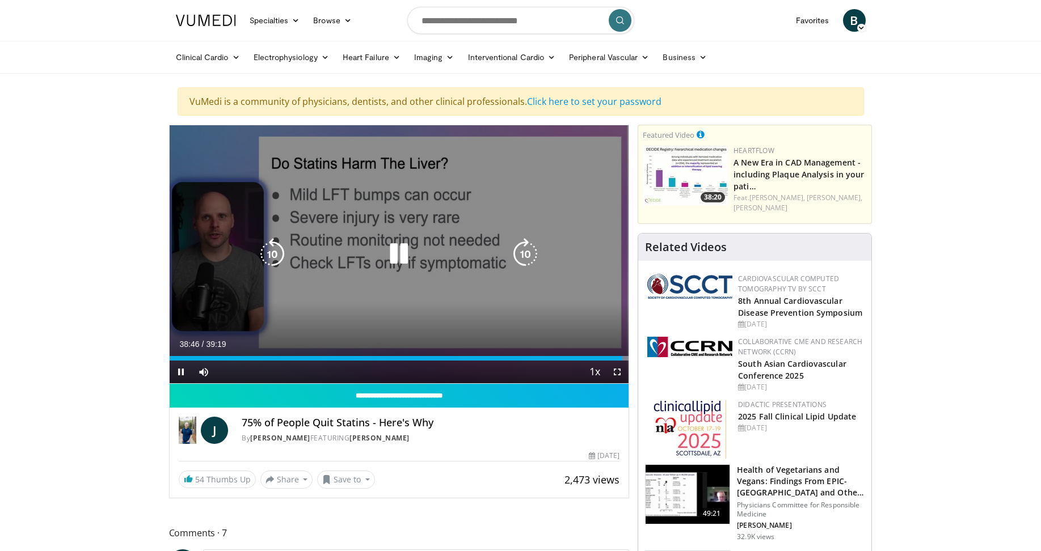
click at [531, 250] on icon "Video Player" at bounding box center [525, 254] width 32 height 32
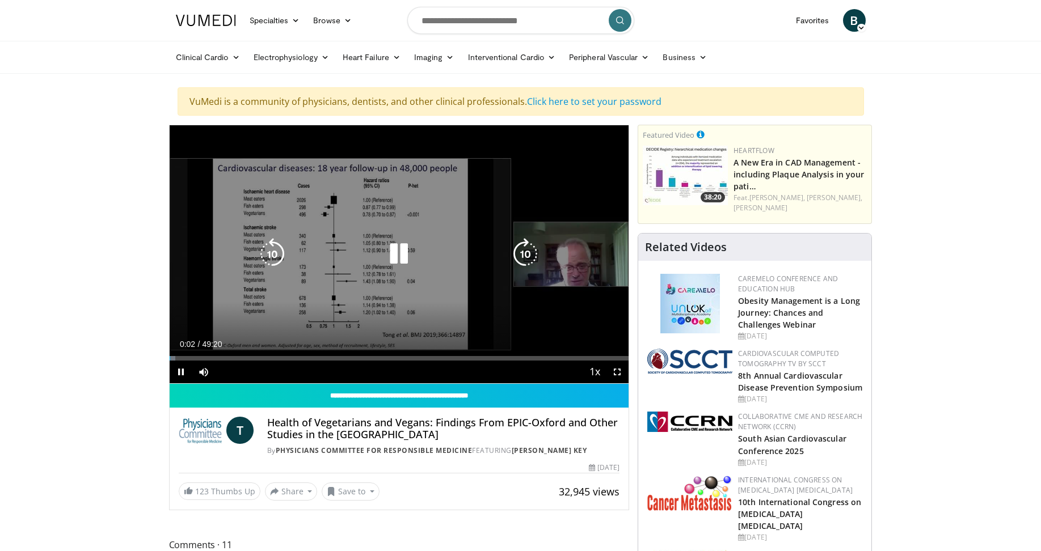
click at [397, 256] on icon "Video Player" at bounding box center [399, 254] width 32 height 32
